Goal: Information Seeking & Learning: Learn about a topic

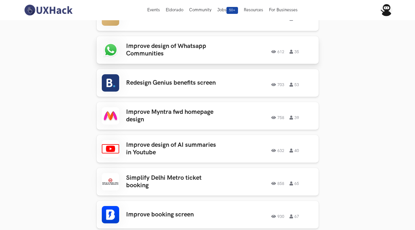
scroll to position [559, 0]
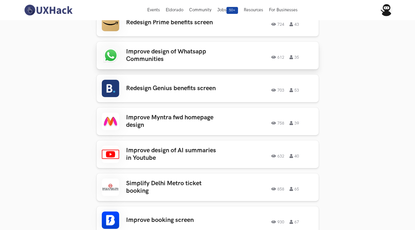
click at [152, 48] on h3 "Improve design of Whatsapp Communities" at bounding box center [171, 55] width 90 height 15
click at [195, 141] on link "Improve design of AI summaries in Youtube 632 40 632 40" at bounding box center [208, 155] width 222 height 28
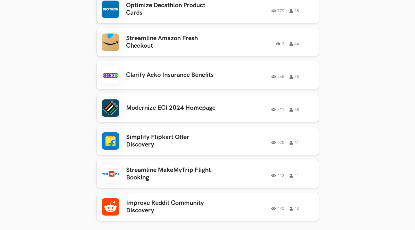
scroll to position [2522, 0]
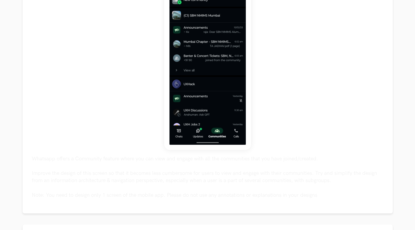
scroll to position [291, 0]
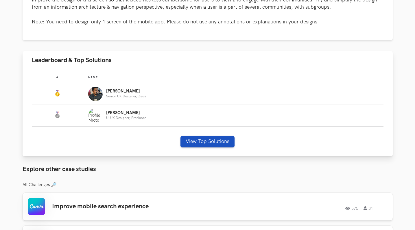
click at [208, 140] on button "View Top Solutions" at bounding box center [207, 142] width 54 height 12
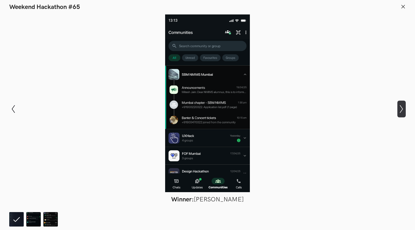
click at [403, 112] on icon "Show next slide" at bounding box center [401, 109] width 8 height 8
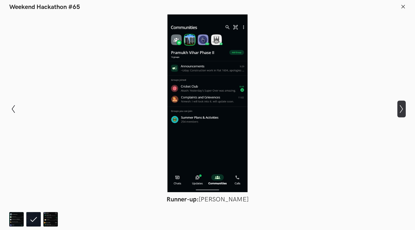
click at [403, 112] on icon "Show next slide" at bounding box center [401, 109] width 8 height 8
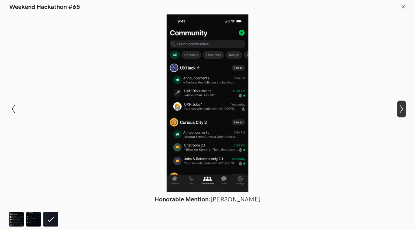
click at [403, 112] on icon "Show next slide" at bounding box center [401, 109] width 8 height 8
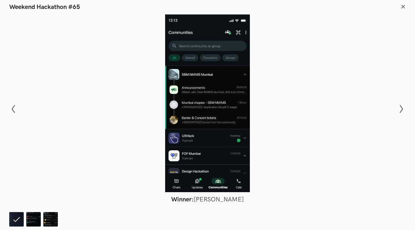
scroll to position [3, 0]
